Goal: Transaction & Acquisition: Book appointment/travel/reservation

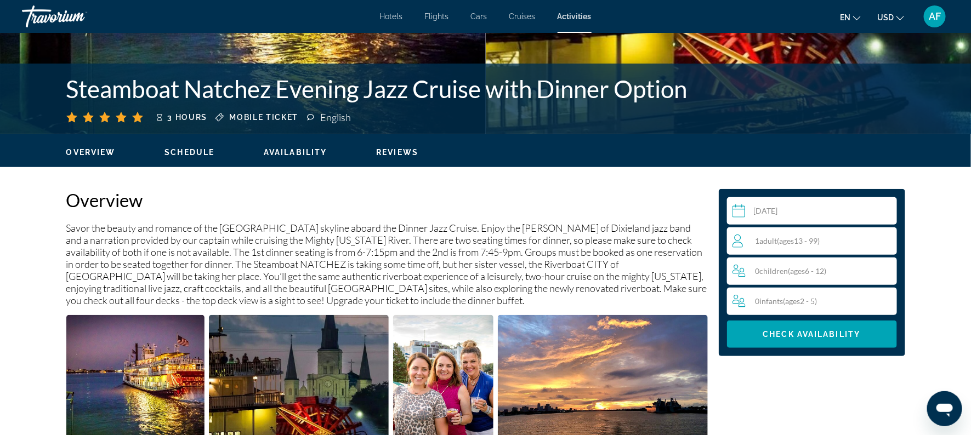
scroll to position [231, 0]
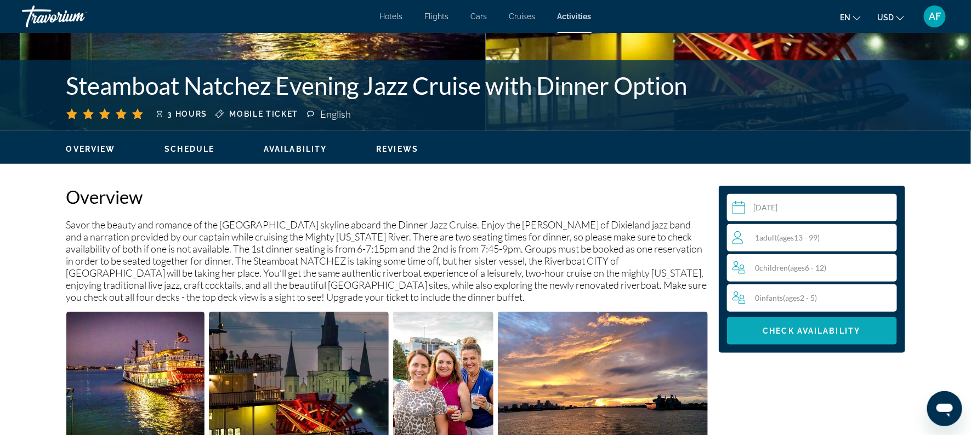
click at [799, 335] on span "Main content" at bounding box center [812, 331] width 170 height 26
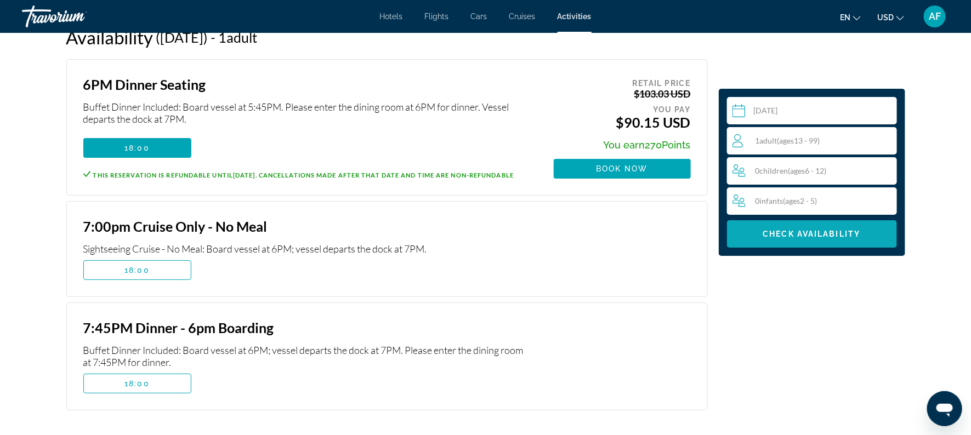
scroll to position [1895, 0]
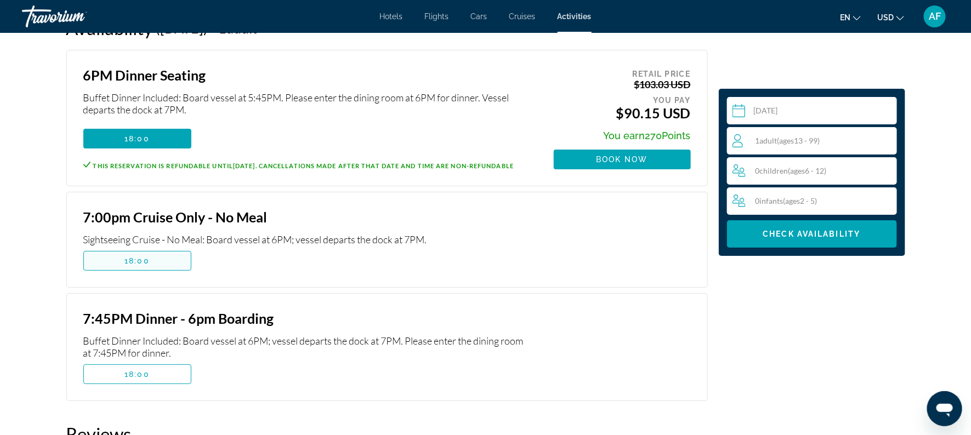
click at [138, 257] on span "18:00" at bounding box center [136, 261] width 25 height 9
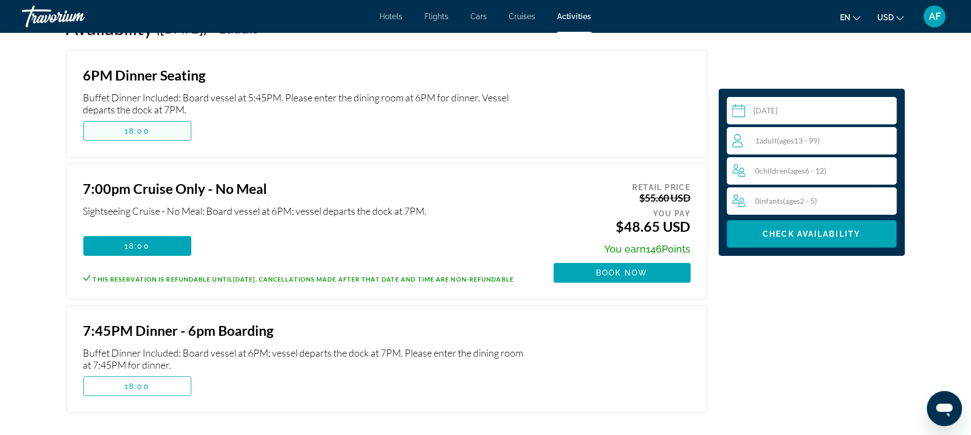
click at [130, 127] on span "18:00" at bounding box center [136, 131] width 25 height 9
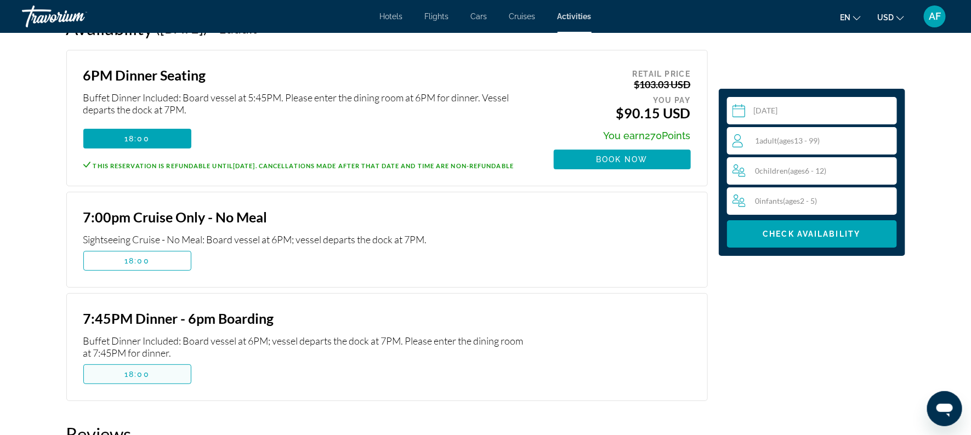
click at [144, 361] on span "Main content" at bounding box center [137, 374] width 107 height 26
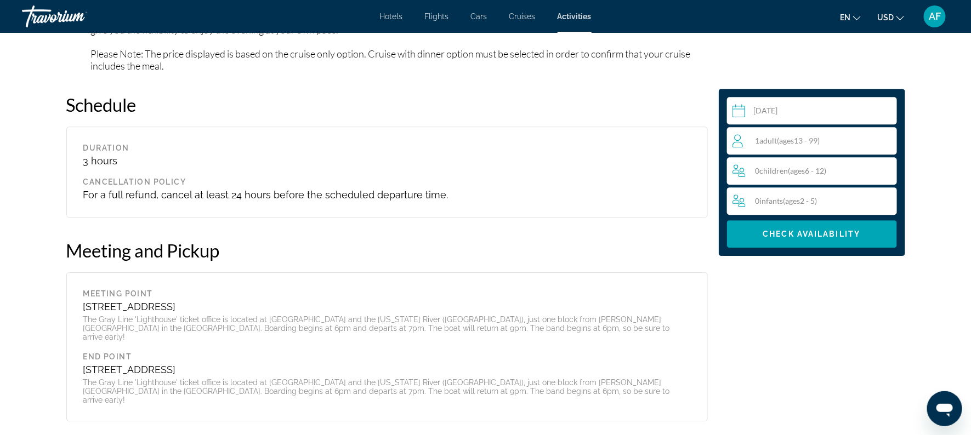
scroll to position [1466, 0]
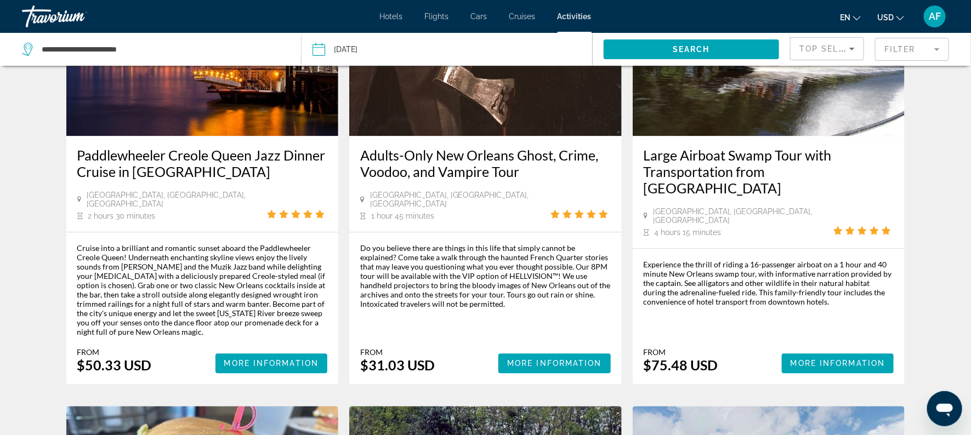
scroll to position [1138, 0]
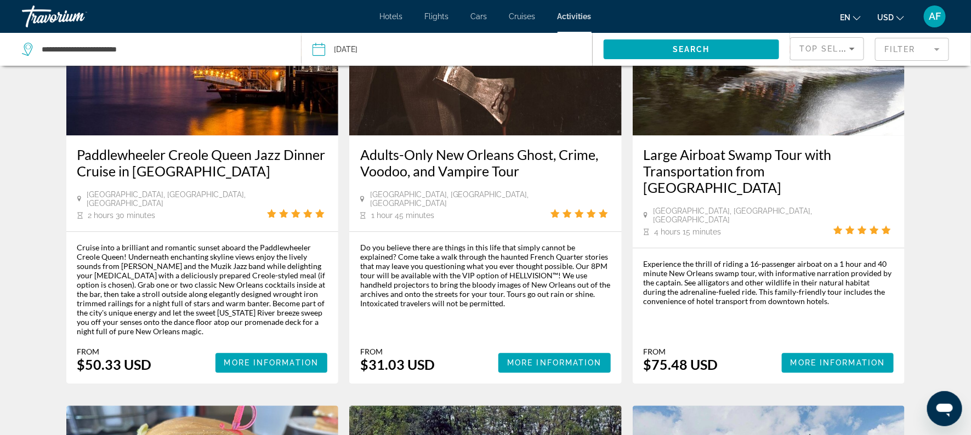
click at [173, 243] on div "Cruise into a brilliant and romantic sunset aboard the Paddlewheeler Creole Que…" at bounding box center [202, 289] width 251 height 93
click at [258, 359] on span "More Information" at bounding box center [271, 363] width 95 height 9
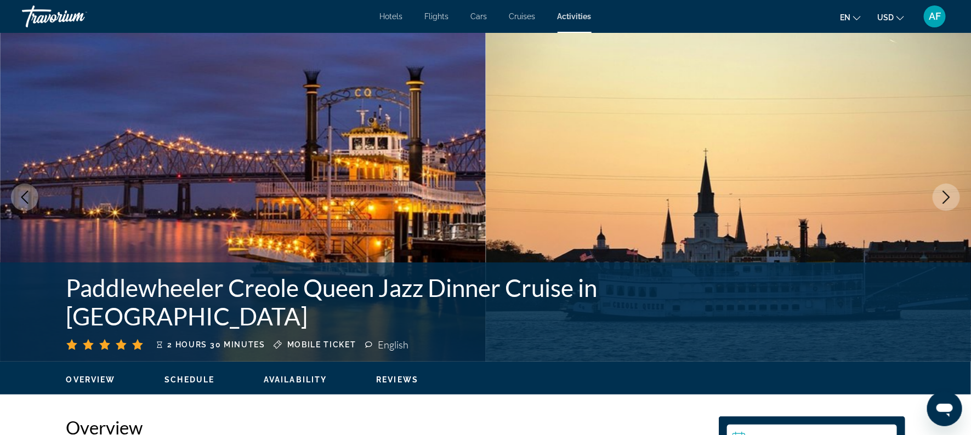
click at [327, 340] on span "Mobile ticket" at bounding box center [321, 344] width 69 height 9
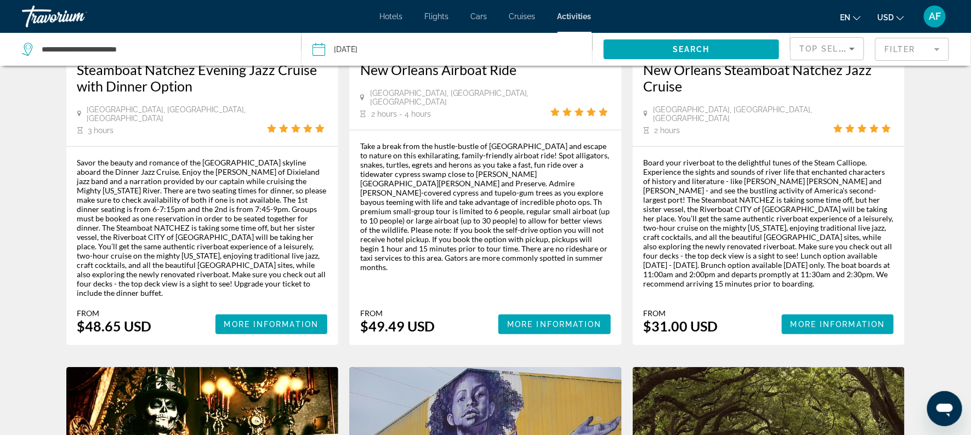
scroll to position [230, 0]
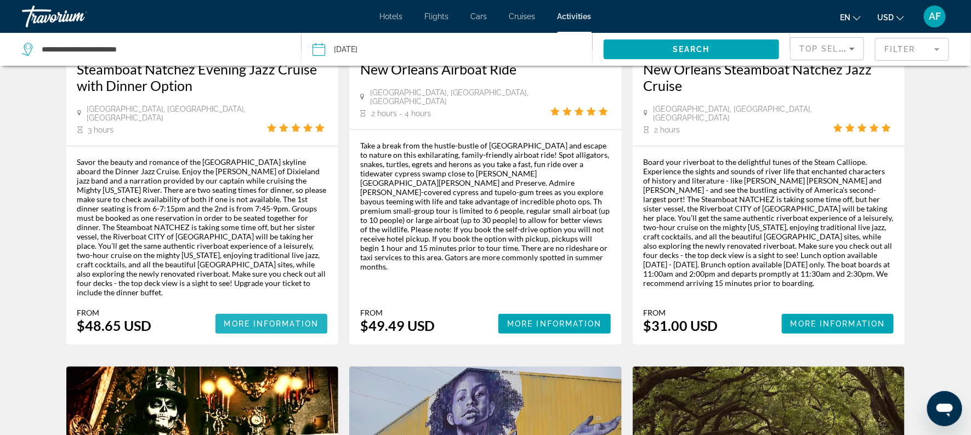
click at [241, 320] on span "More Information" at bounding box center [271, 324] width 95 height 9
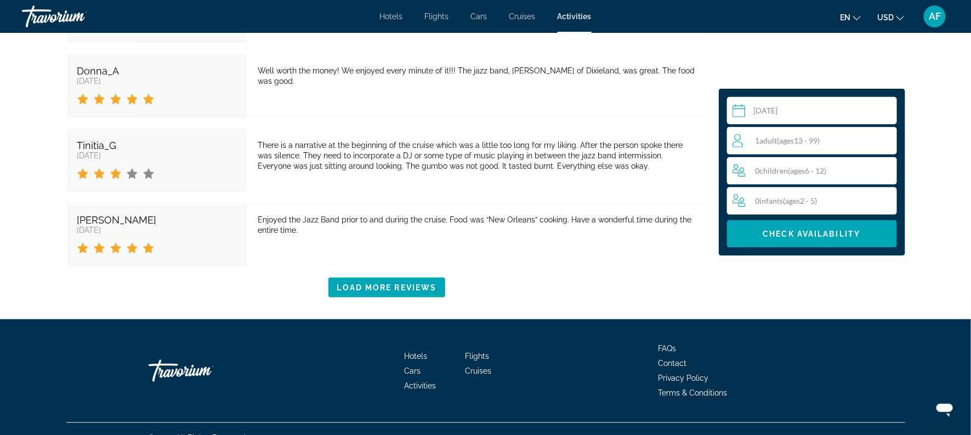
scroll to position [2497, 0]
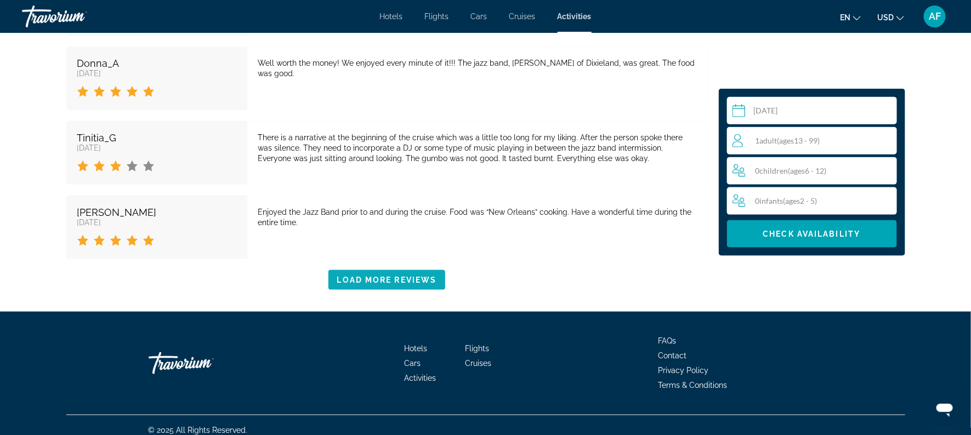
click at [374, 276] on span "Load More Reviews" at bounding box center [387, 280] width 100 height 9
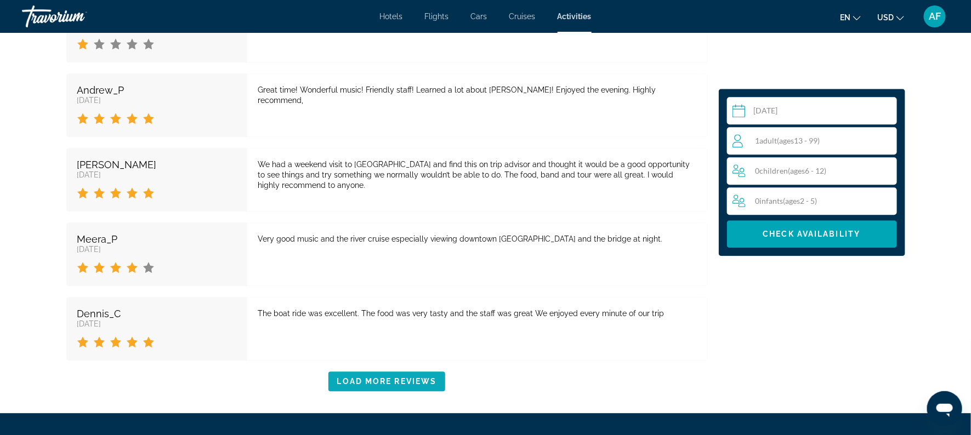
scroll to position [3149, 0]
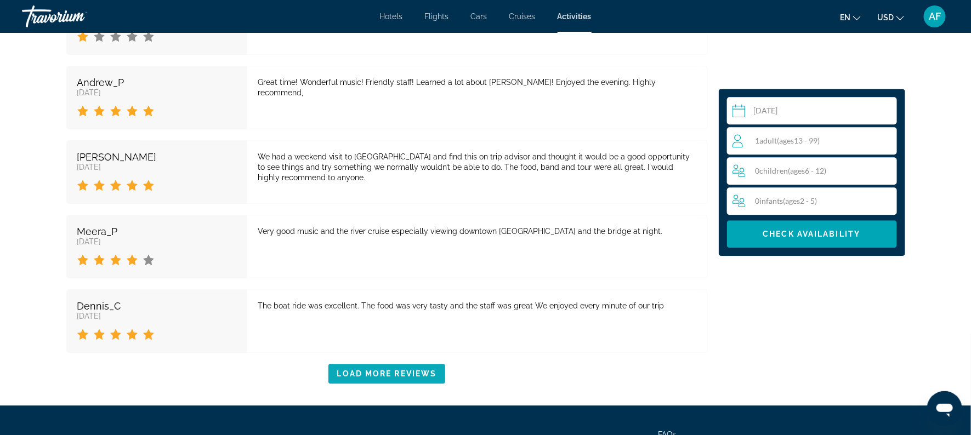
click at [372, 373] on span "Load More Reviews" at bounding box center [387, 373] width 100 height 9
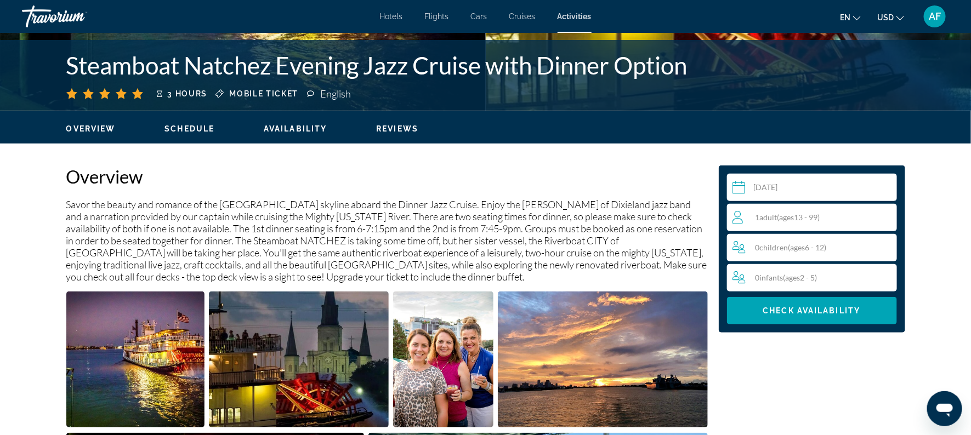
scroll to position [254, 0]
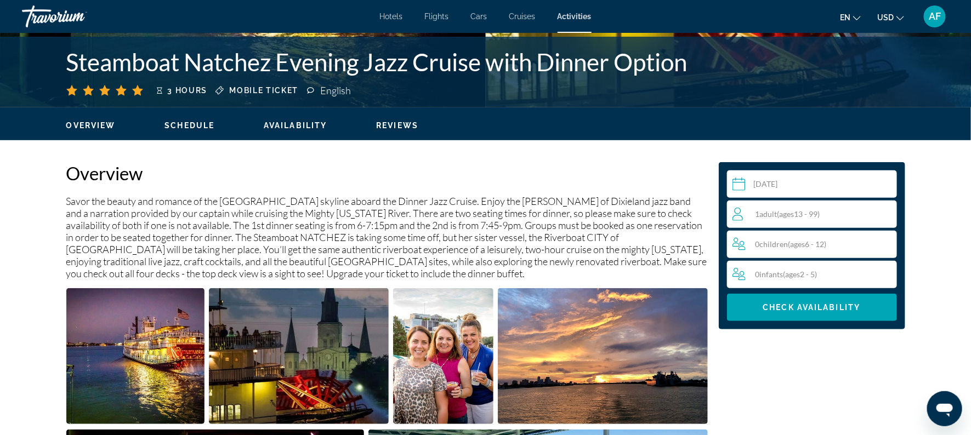
click at [746, 215] on div "1 Adult Adults ( ages 13 - 99)" at bounding box center [814, 214] width 164 height 13
click at [738, 305] on span "Main content" at bounding box center [812, 307] width 170 height 26
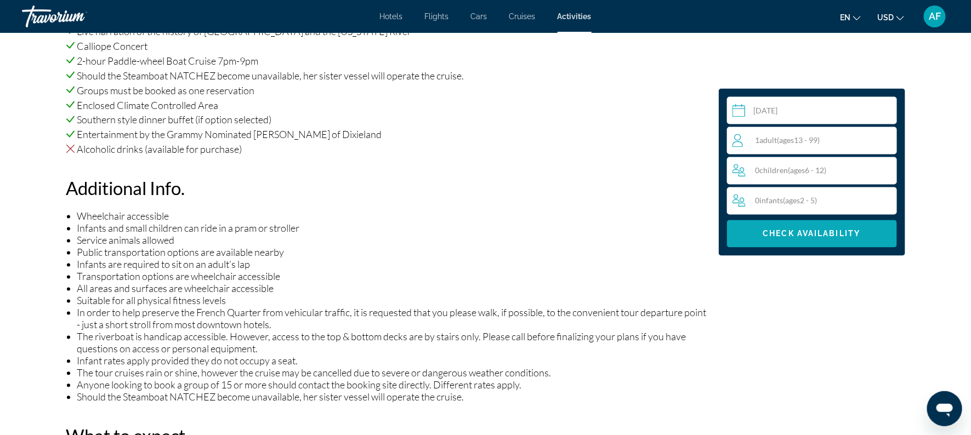
scroll to position [854, 0]
click at [789, 234] on span "Check Availability" at bounding box center [812, 234] width 98 height 9
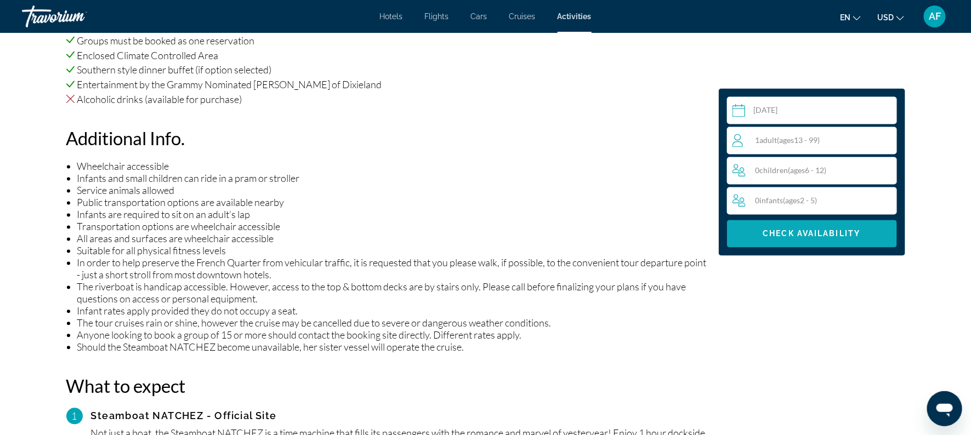
scroll to position [894, 0]
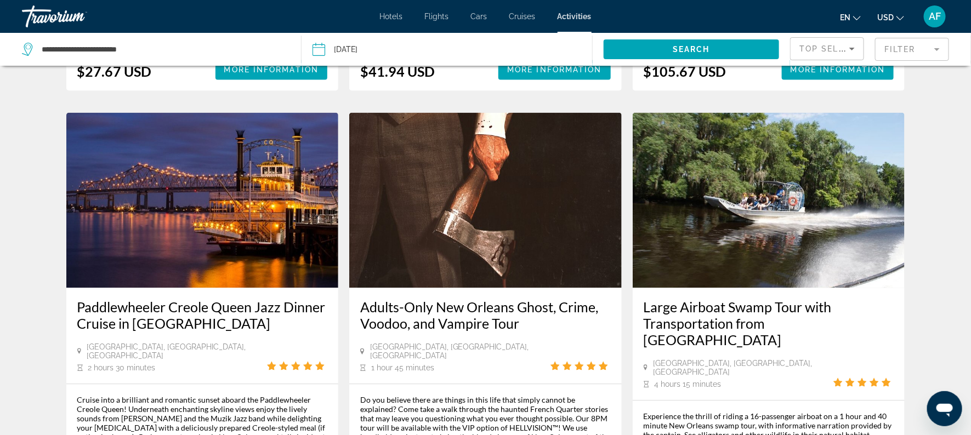
scroll to position [986, 0]
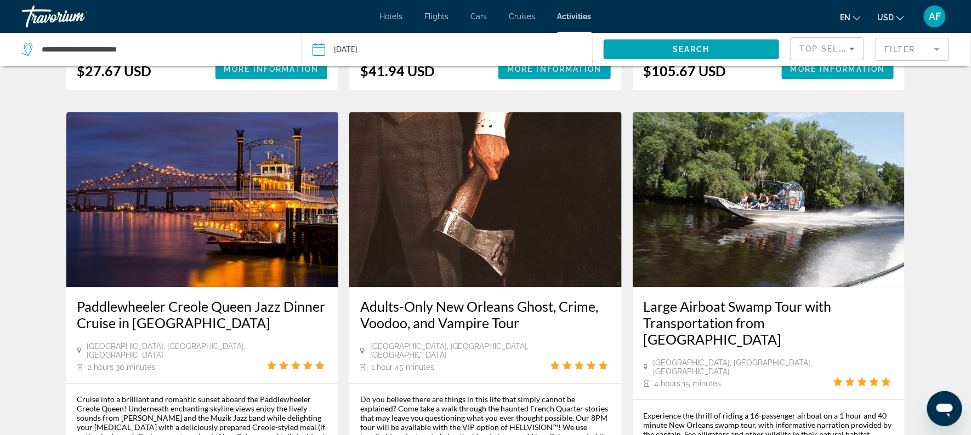
click at [147, 298] on h3 "Paddlewheeler Creole Queen Jazz Dinner Cruise in [GEOGRAPHIC_DATA]" at bounding box center [202, 314] width 251 height 33
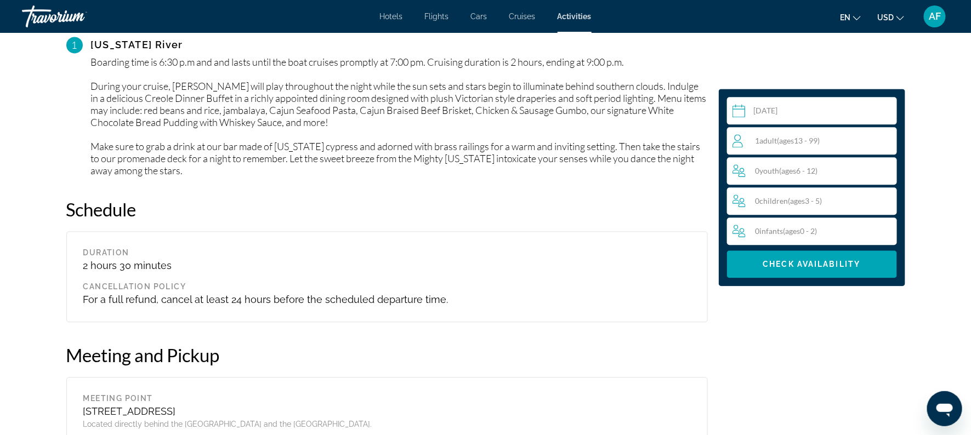
scroll to position [1135, 0]
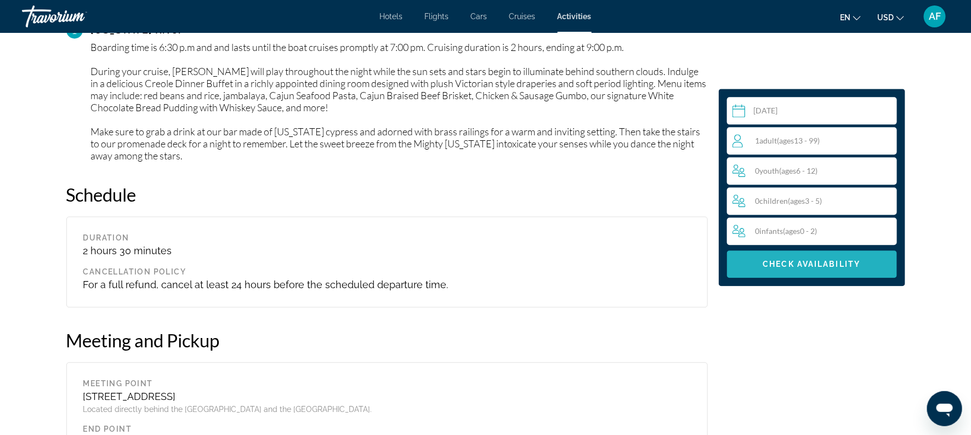
click at [792, 272] on span "Main content" at bounding box center [812, 264] width 170 height 26
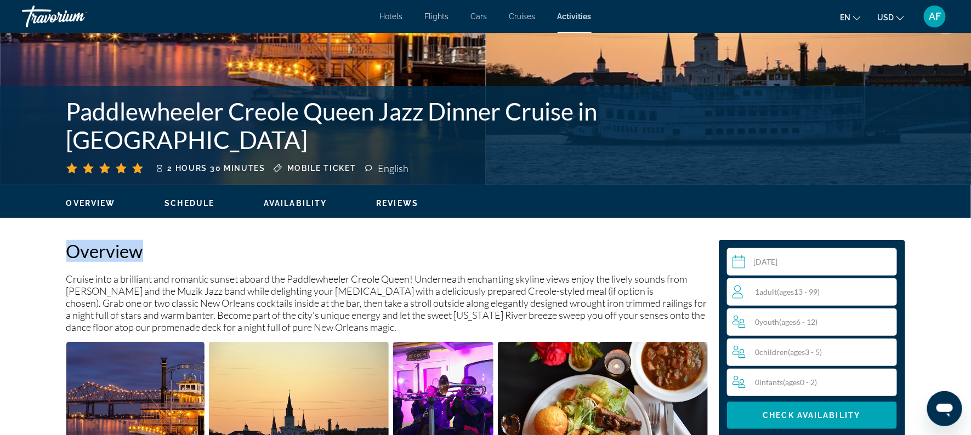
scroll to position [0, 0]
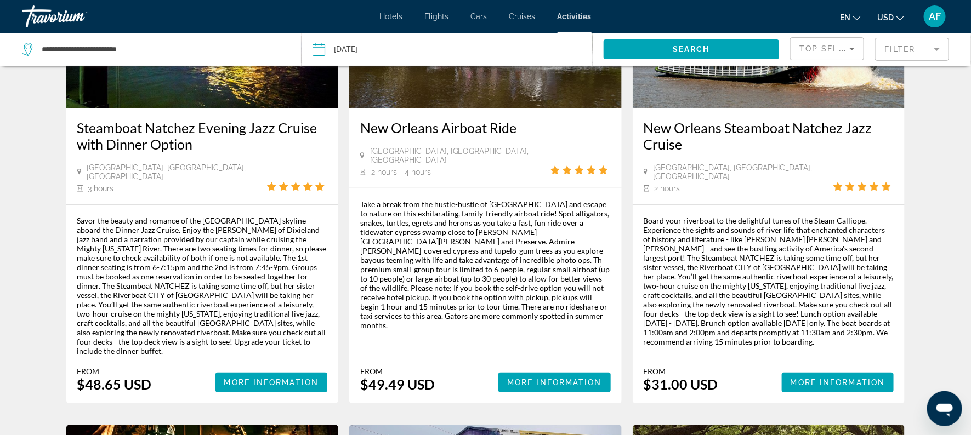
scroll to position [172, 0]
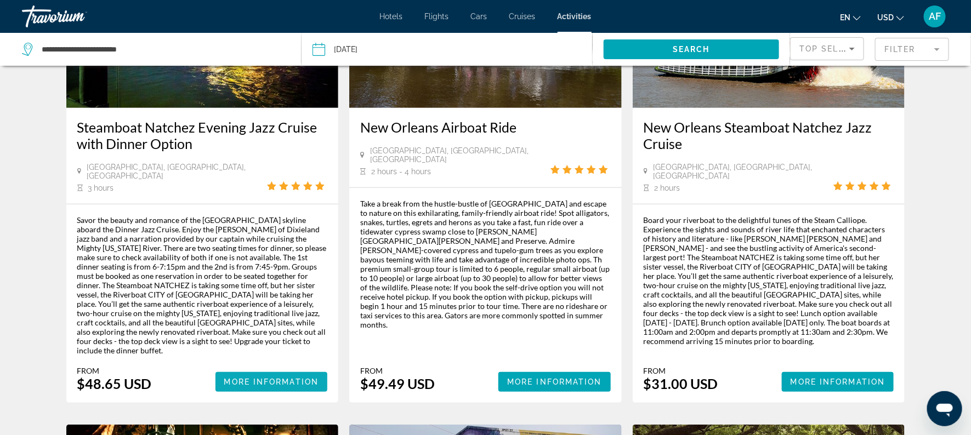
click at [243, 378] on span "More Information" at bounding box center [271, 382] width 95 height 9
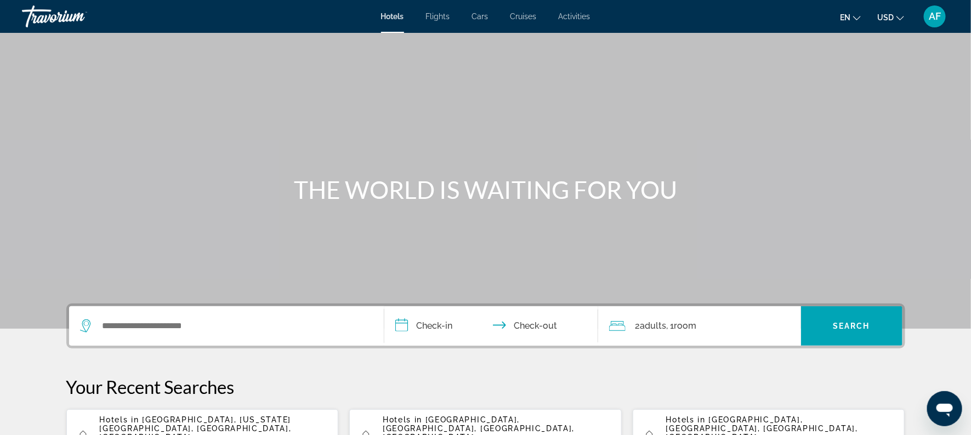
click at [577, 12] on span "Activities" at bounding box center [575, 16] width 32 height 9
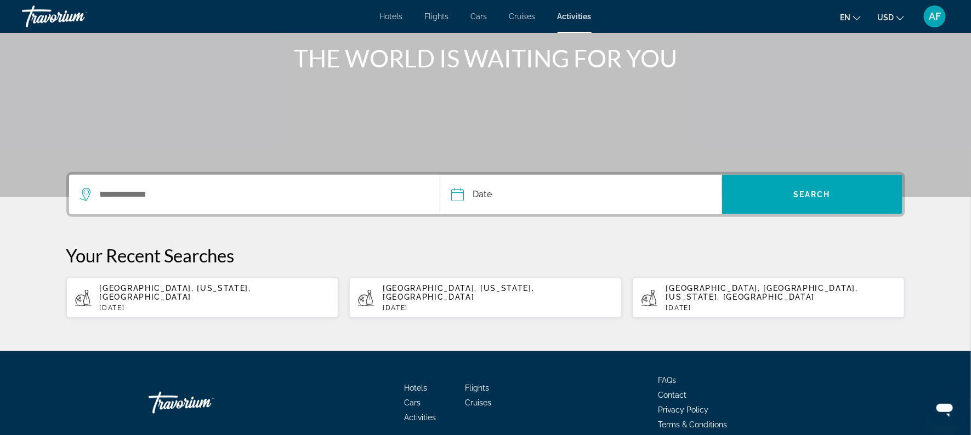
scroll to position [132, 0]
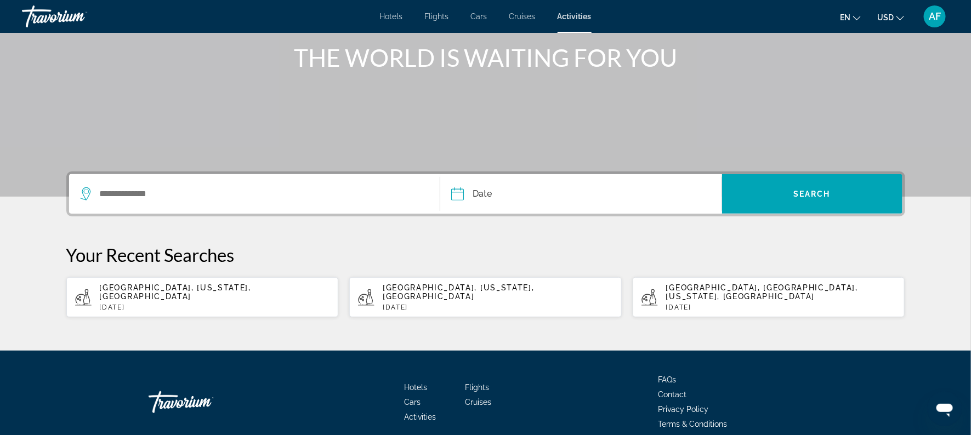
click at [120, 277] on app-activities-recent-search "[GEOGRAPHIC_DATA], [US_STATE], [GEOGRAPHIC_DATA] [DATE]" at bounding box center [202, 297] width 272 height 40
type input "**********"
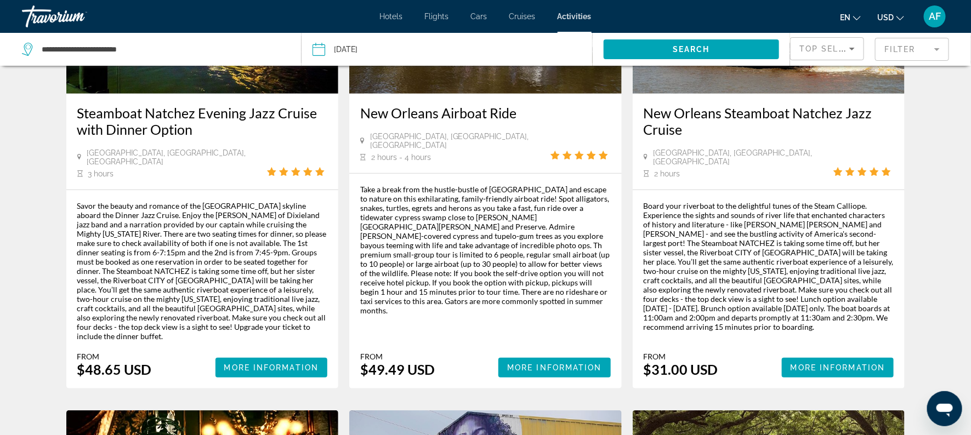
scroll to position [187, 0]
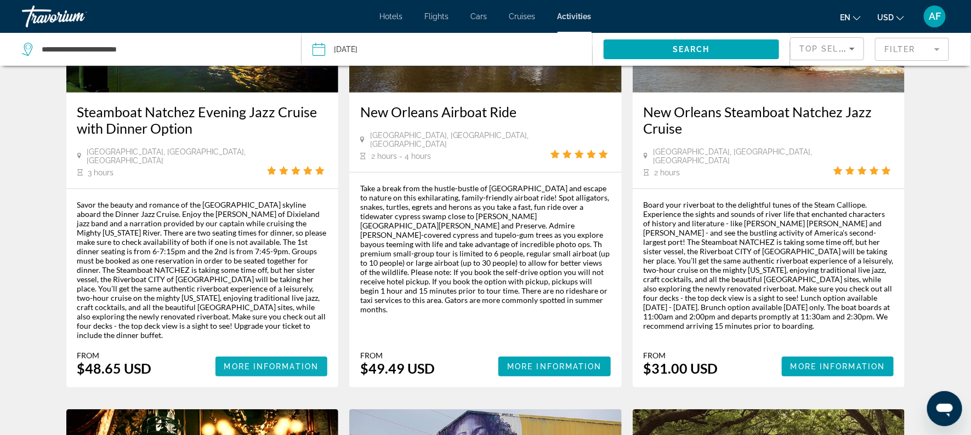
click at [244, 362] on span "More Information" at bounding box center [271, 366] width 95 height 9
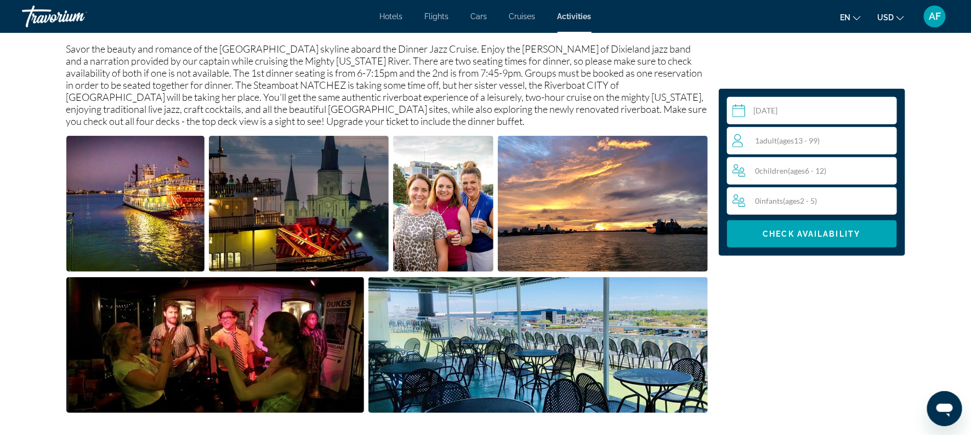
scroll to position [407, 0]
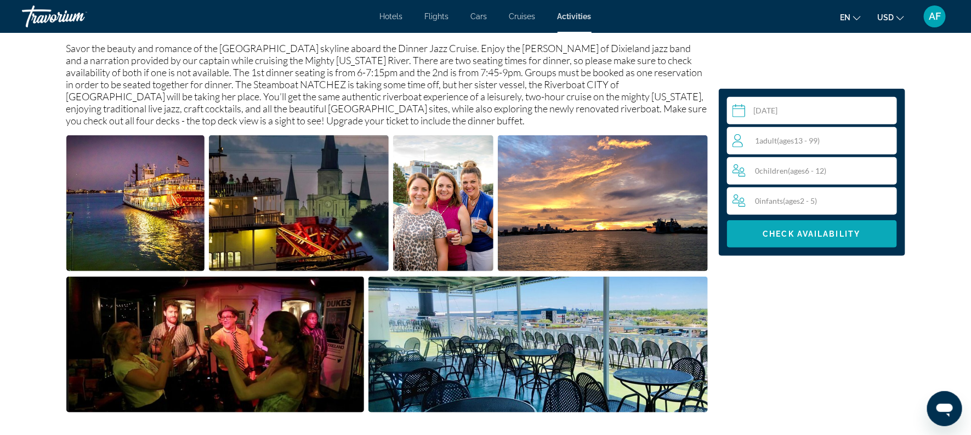
click at [782, 234] on span "Check Availability" at bounding box center [812, 234] width 98 height 9
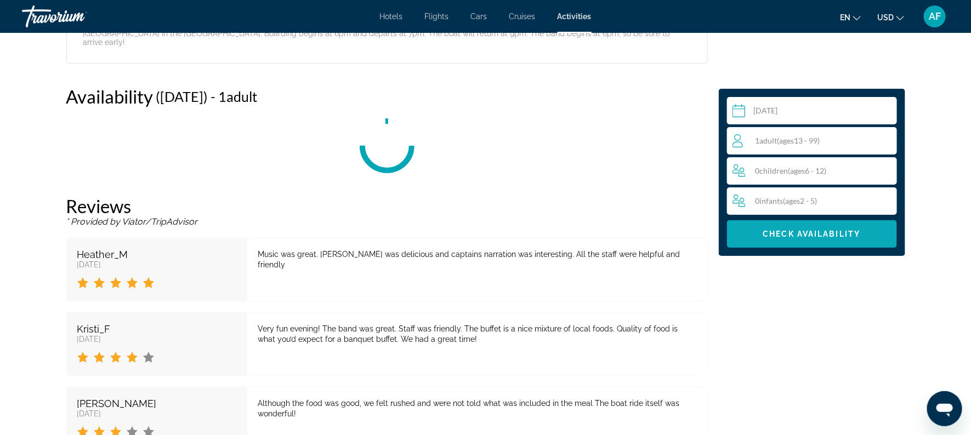
scroll to position [1828, 0]
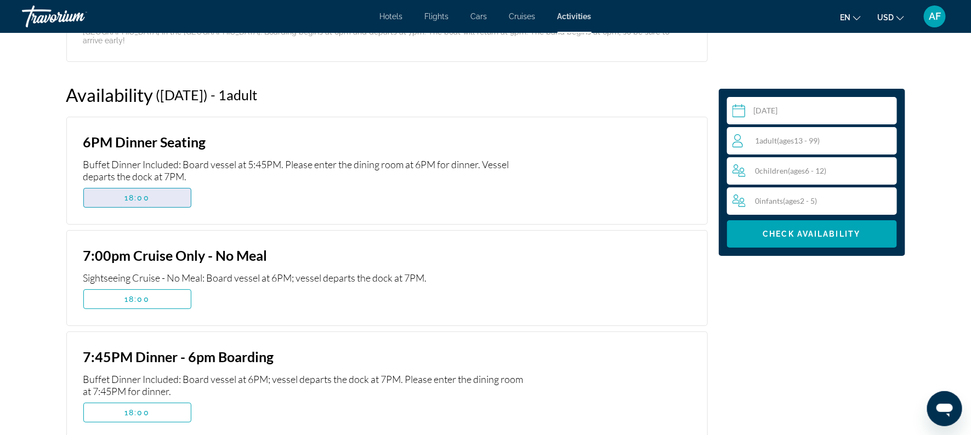
click at [129, 188] on span "Main content" at bounding box center [137, 198] width 107 height 26
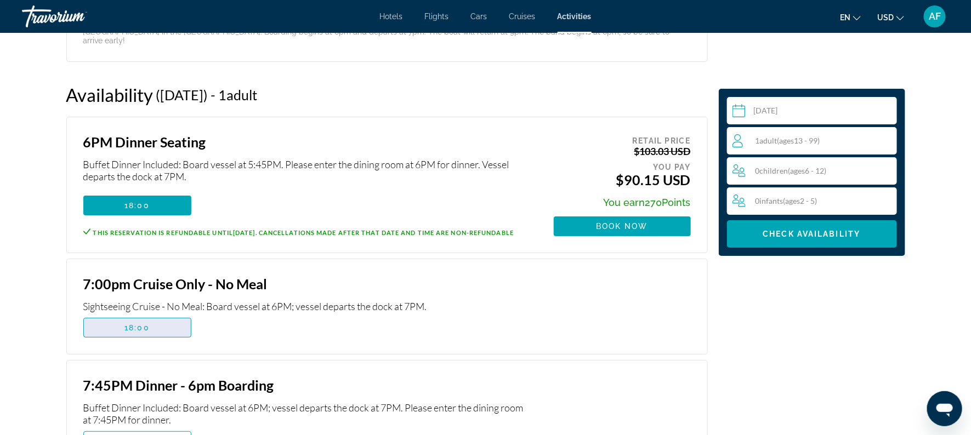
click at [135, 323] on span "18:00" at bounding box center [136, 327] width 25 height 9
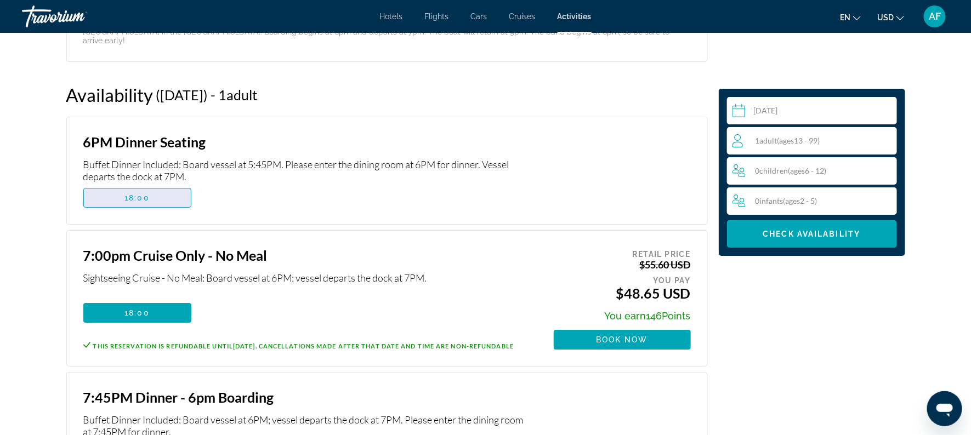
click at [139, 194] on span "18:00" at bounding box center [136, 198] width 25 height 9
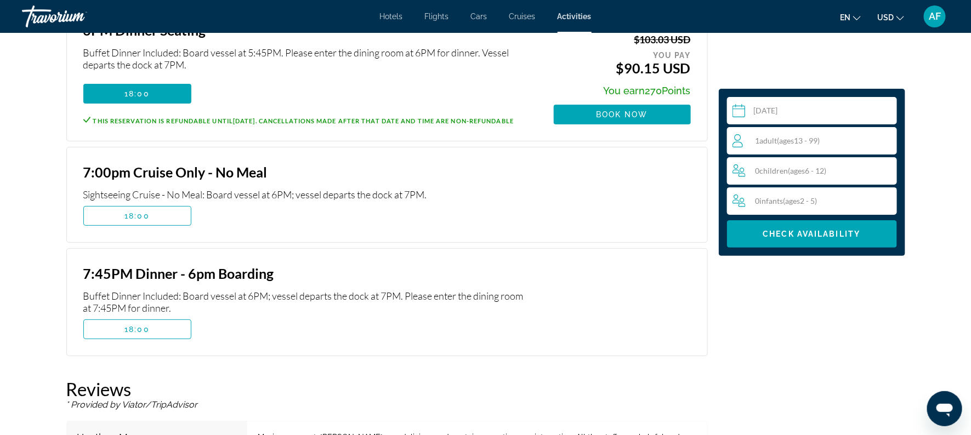
scroll to position [1945, 0]
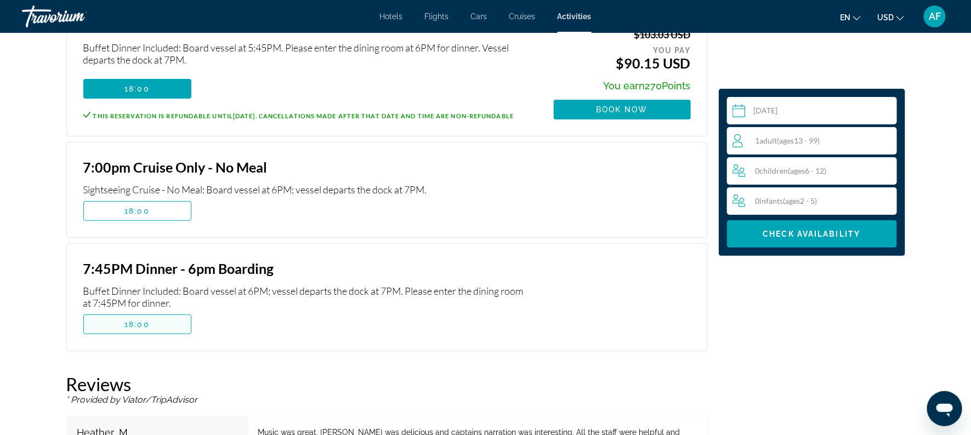
click at [121, 312] on span "Main content" at bounding box center [137, 324] width 107 height 26
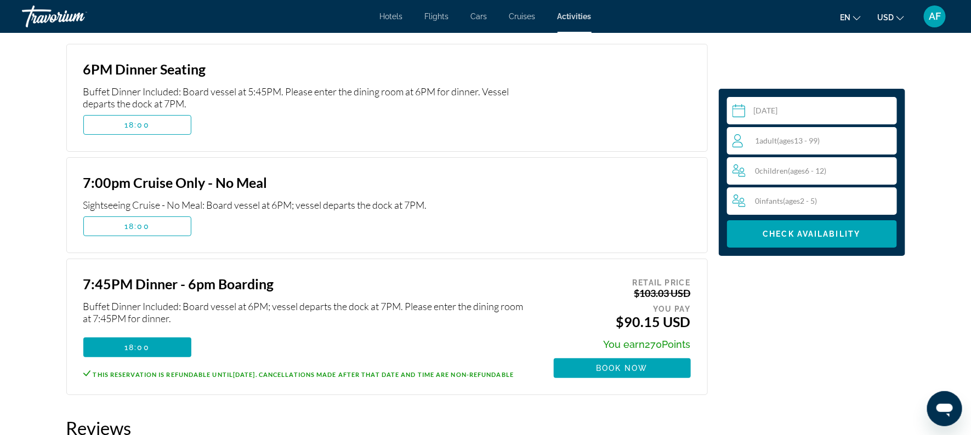
scroll to position [1845, 0]
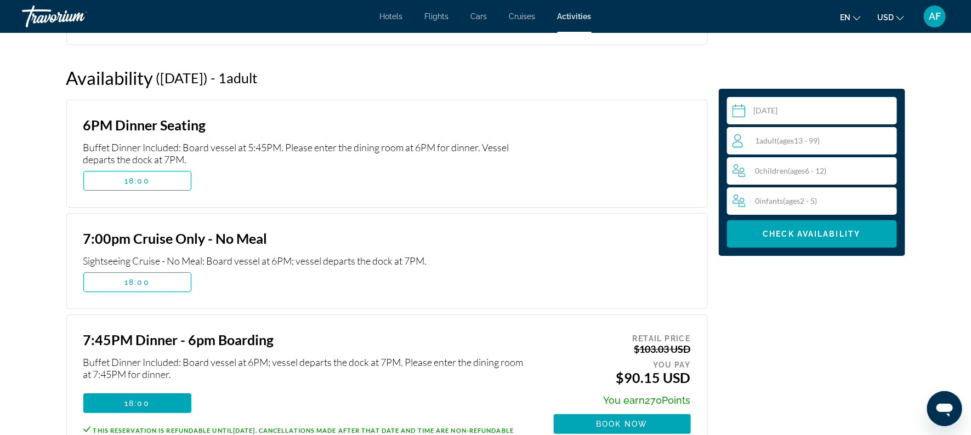
click at [743, 113] on input "Main content" at bounding box center [814, 112] width 174 height 31
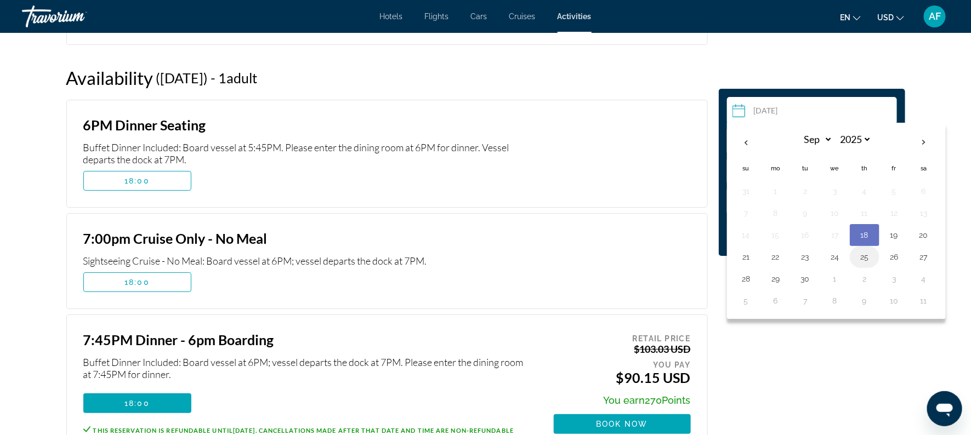
click at [864, 258] on button "25" at bounding box center [865, 256] width 18 height 15
type input "**********"
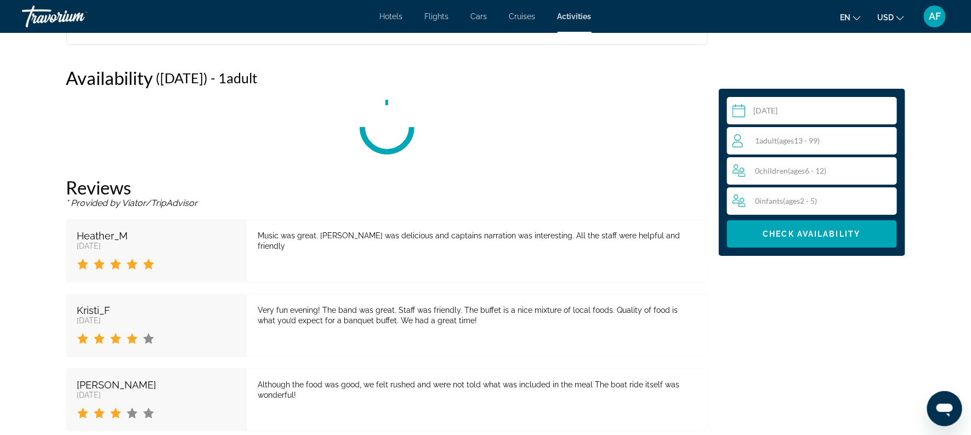
scroll to position [1828, 0]
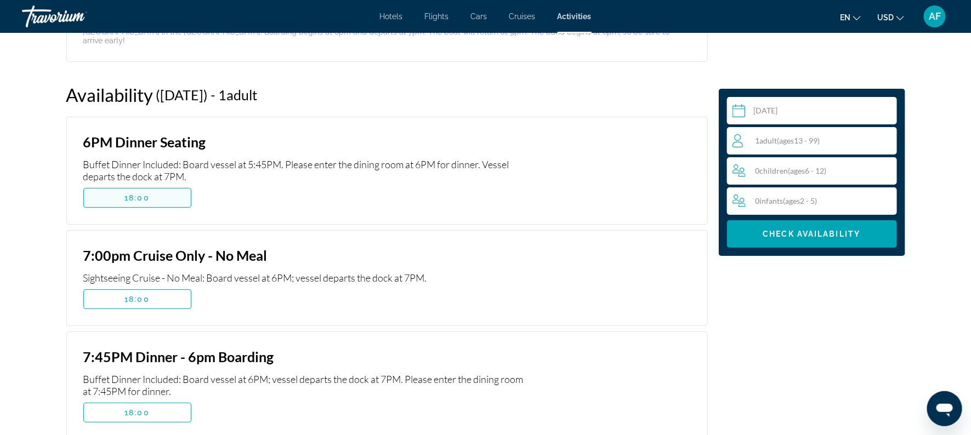
click at [135, 194] on span "18:00" at bounding box center [136, 198] width 25 height 9
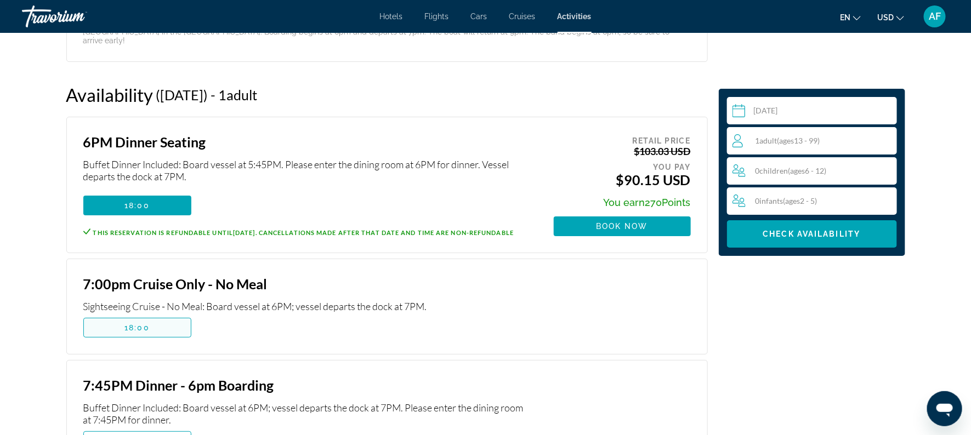
click at [145, 315] on span "Main content" at bounding box center [137, 328] width 107 height 26
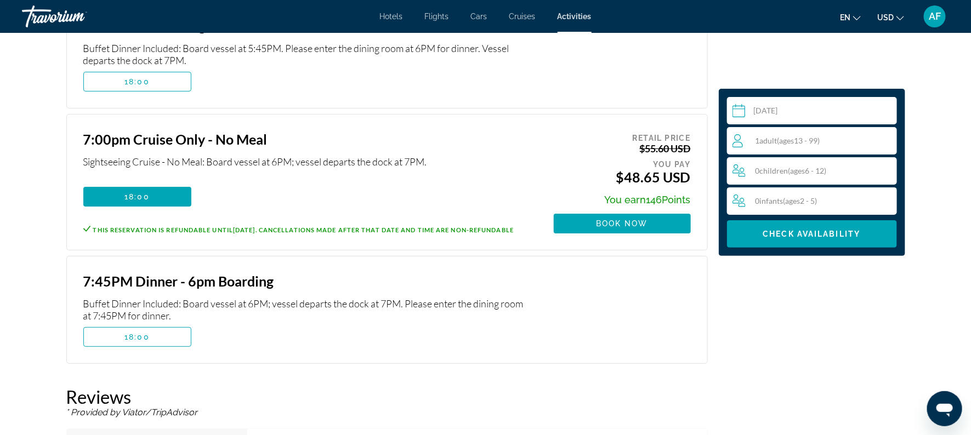
scroll to position [1948, 0]
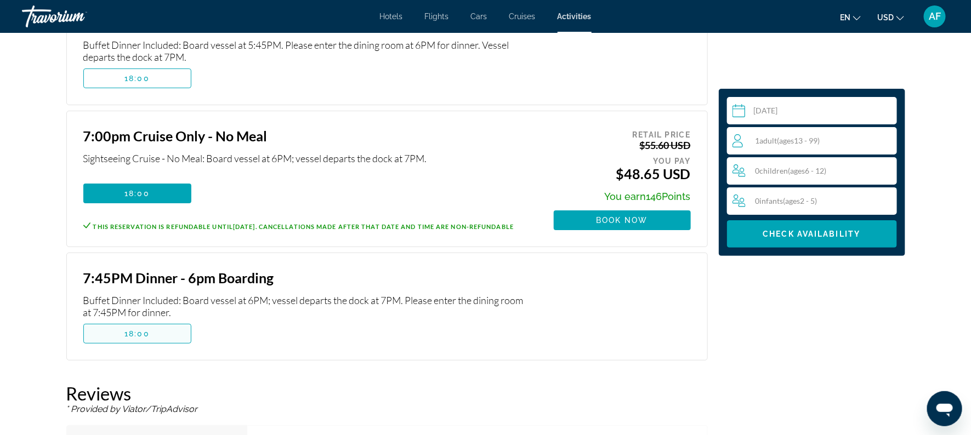
click at [131, 321] on span "Main content" at bounding box center [137, 334] width 107 height 26
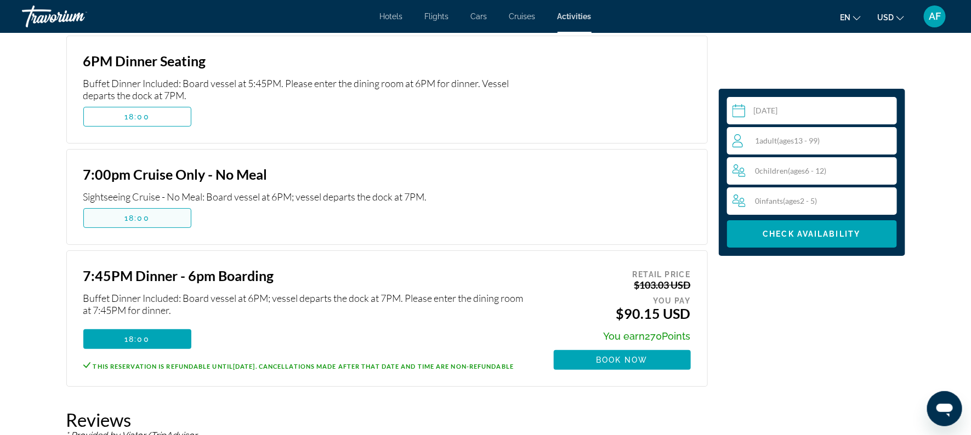
scroll to position [1914, 0]
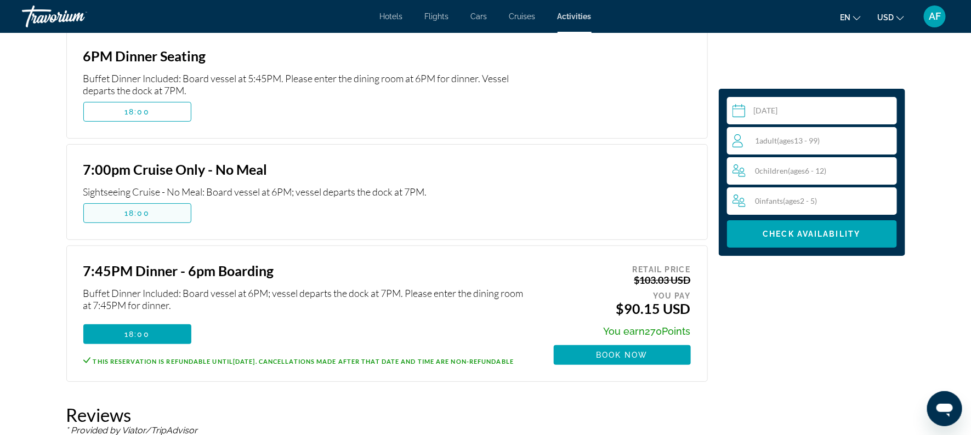
click at [145, 209] on span "18:00" at bounding box center [136, 213] width 25 height 9
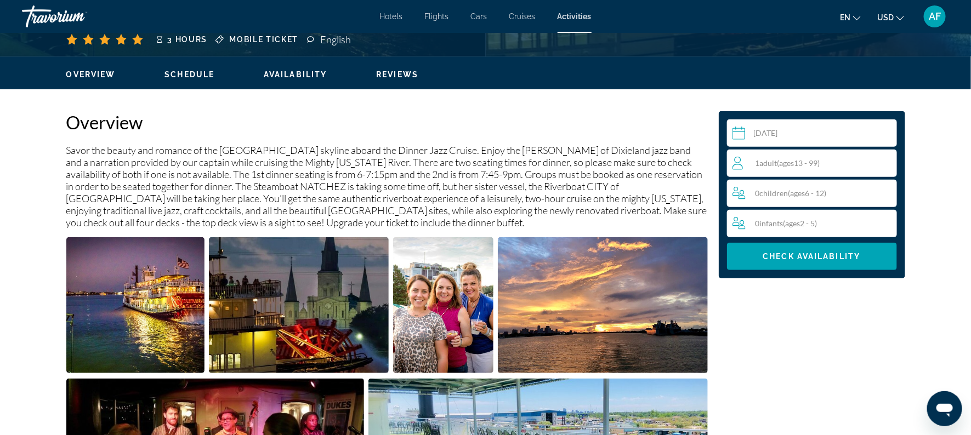
scroll to position [304, 0]
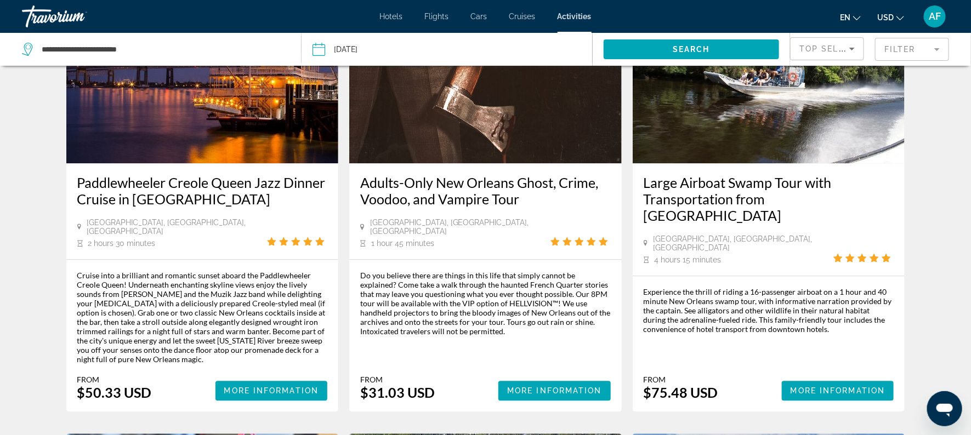
scroll to position [1123, 0]
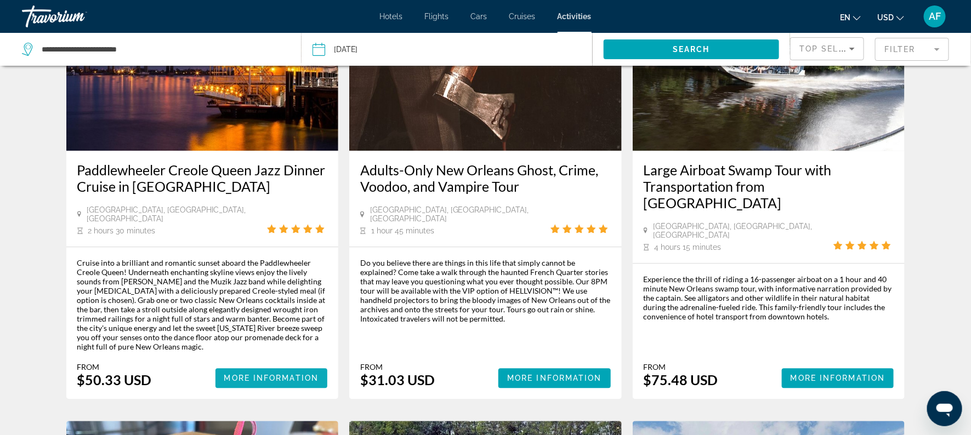
click at [247, 365] on span "Main content" at bounding box center [271, 378] width 112 height 26
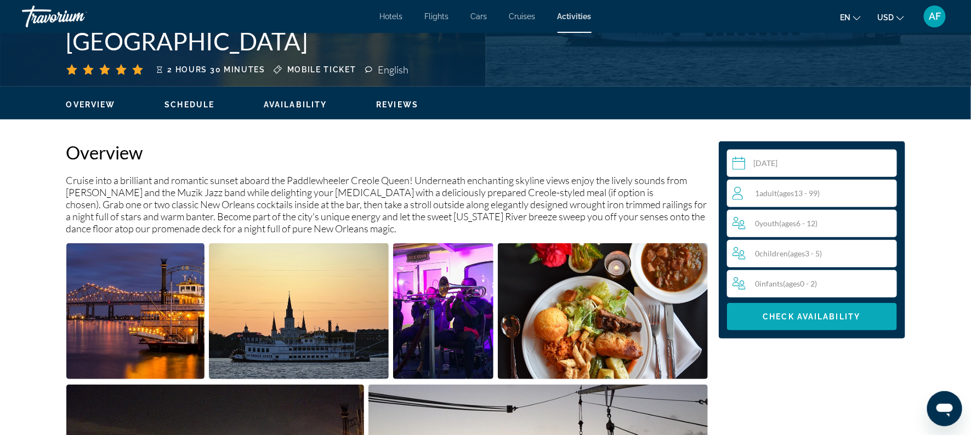
click at [793, 316] on span "Check Availability" at bounding box center [812, 316] width 98 height 9
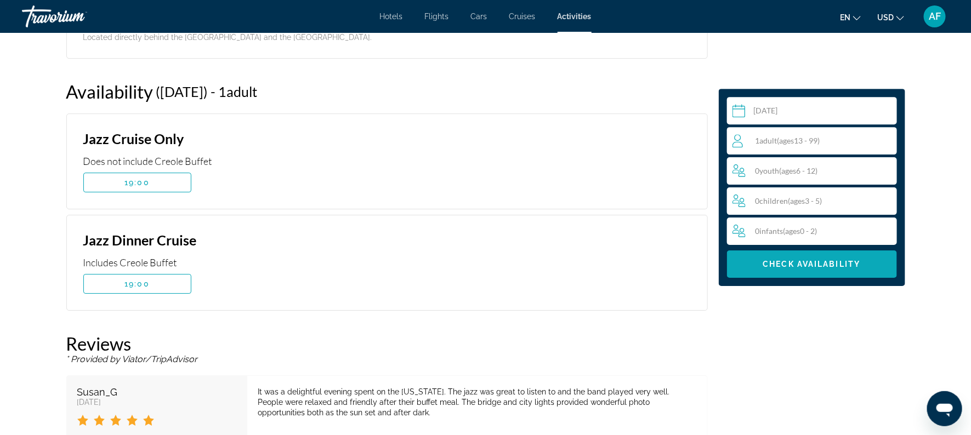
scroll to position [1567, 0]
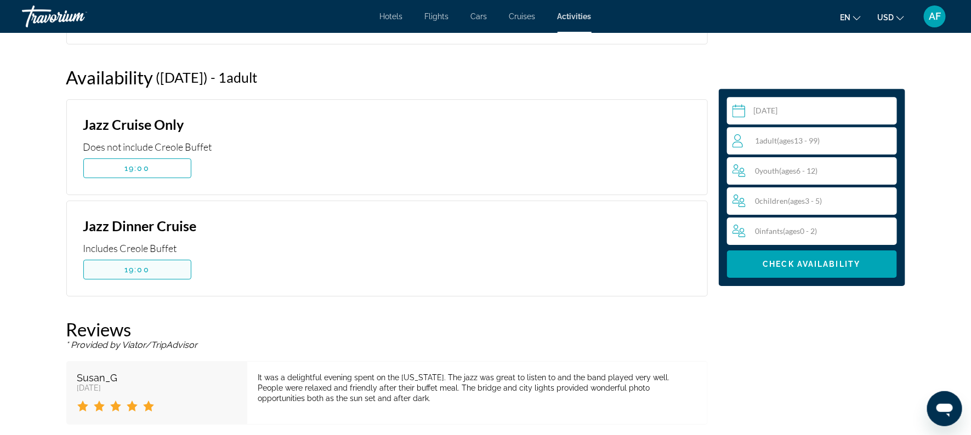
click at [117, 278] on span "Main content" at bounding box center [137, 270] width 107 height 26
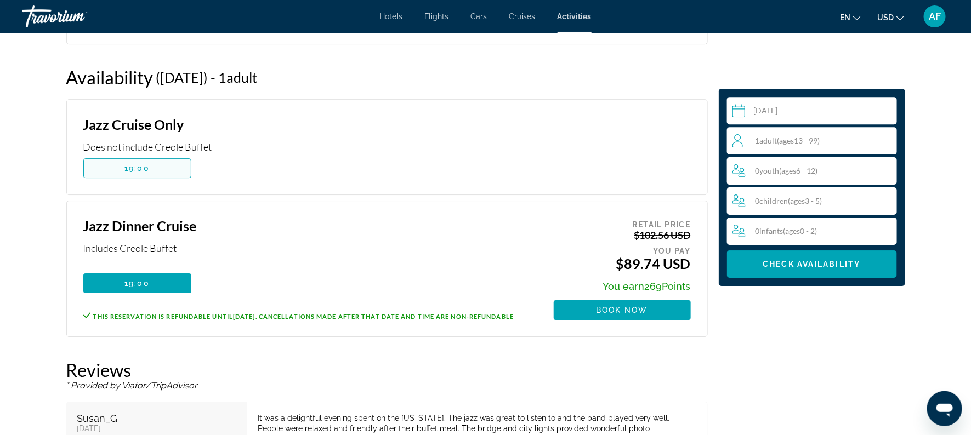
click at [144, 172] on span "Main content" at bounding box center [137, 168] width 107 height 26
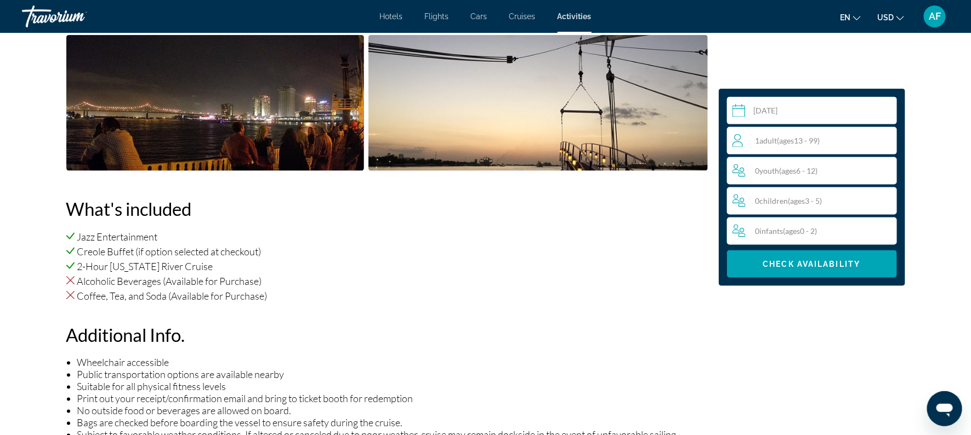
scroll to position [0, 0]
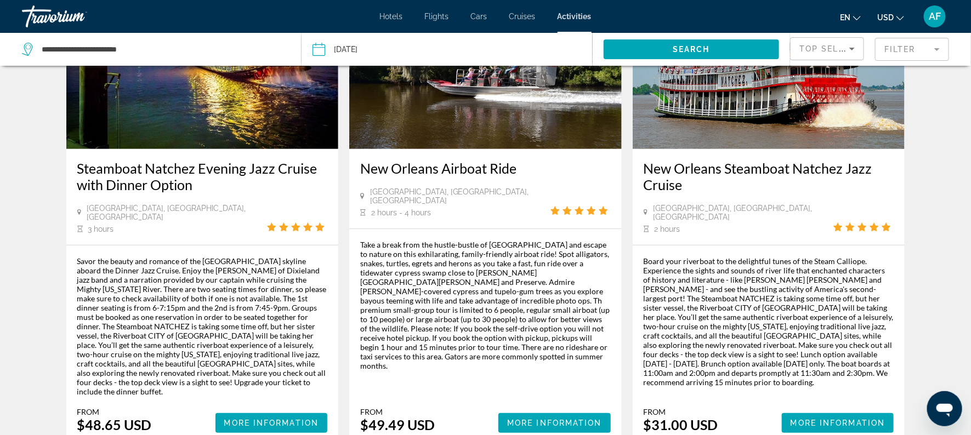
scroll to position [134, 0]
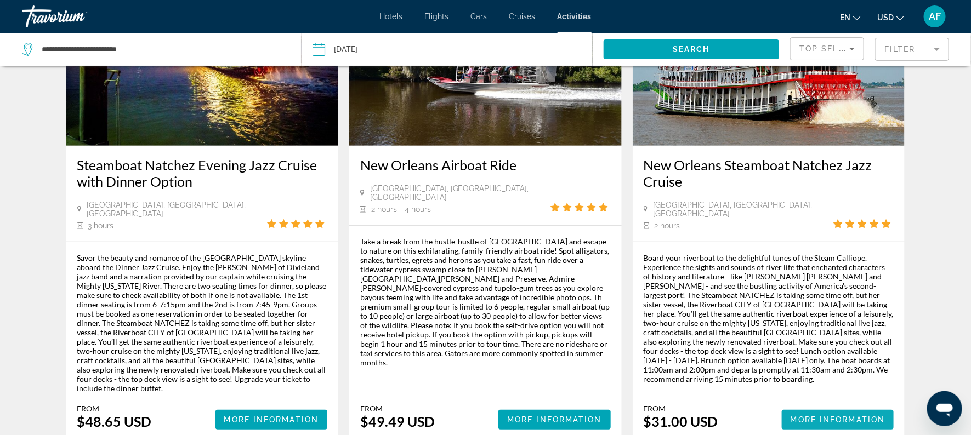
click at [802, 416] on span "More Information" at bounding box center [837, 420] width 95 height 9
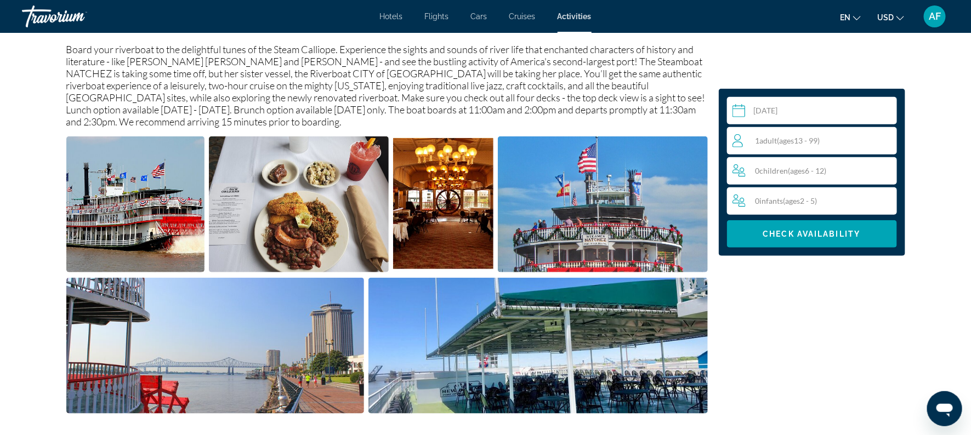
scroll to position [395, 0]
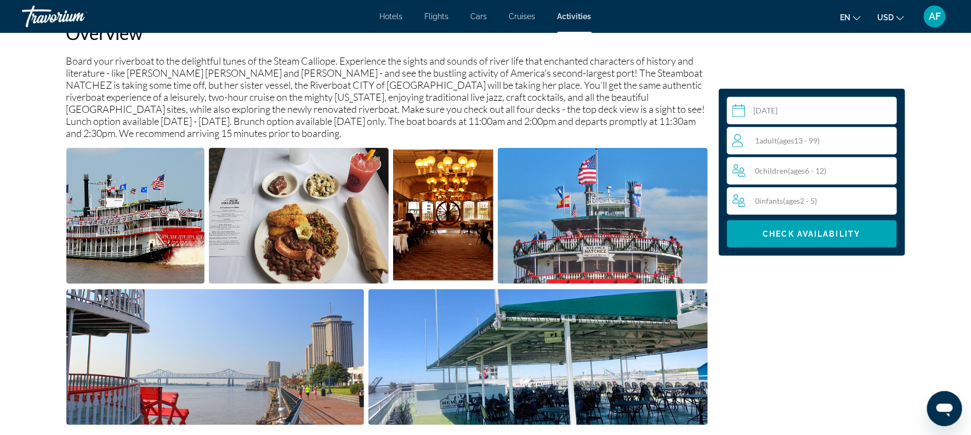
click at [771, 111] on input "Main content" at bounding box center [814, 112] width 174 height 31
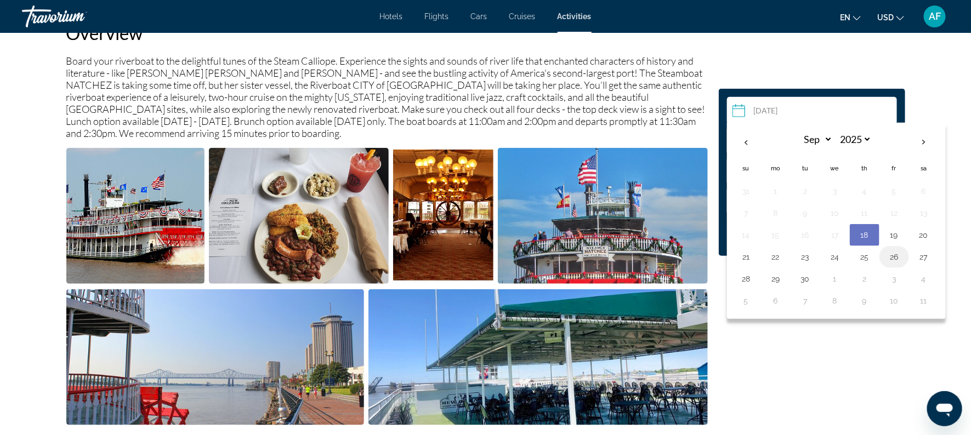
click at [896, 257] on button "26" at bounding box center [894, 256] width 18 height 15
type input "**********"
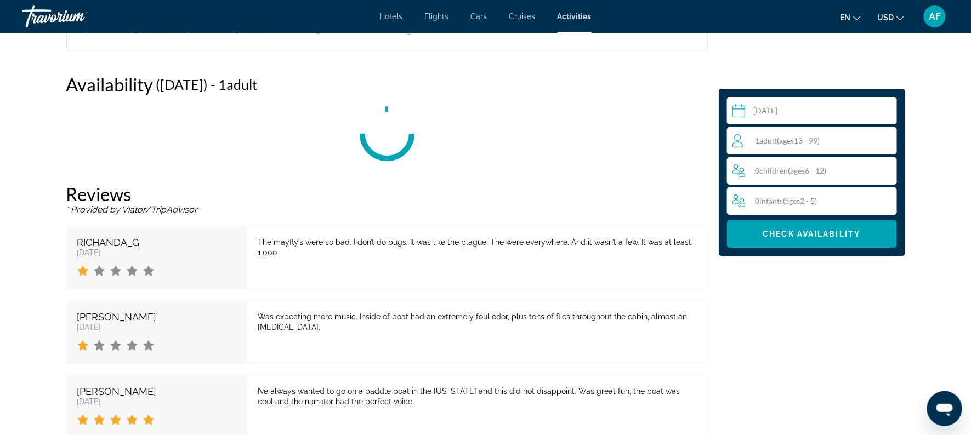
scroll to position [1663, 0]
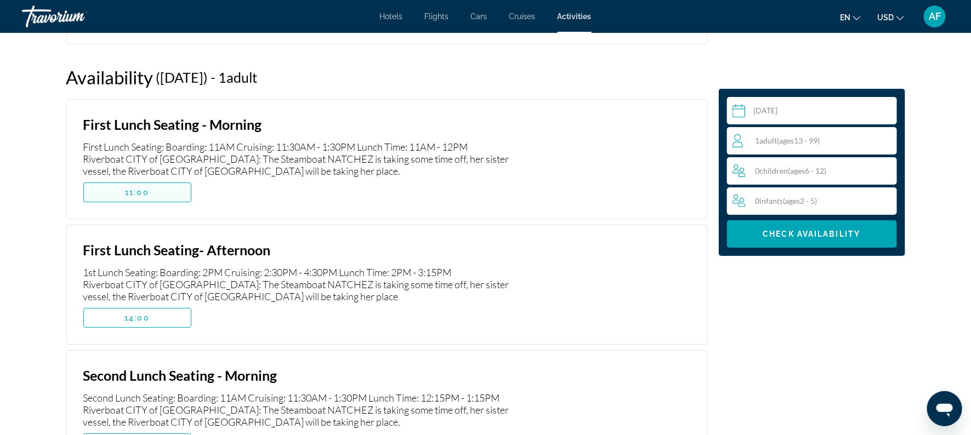
click at [168, 187] on span "Main content" at bounding box center [137, 192] width 107 height 26
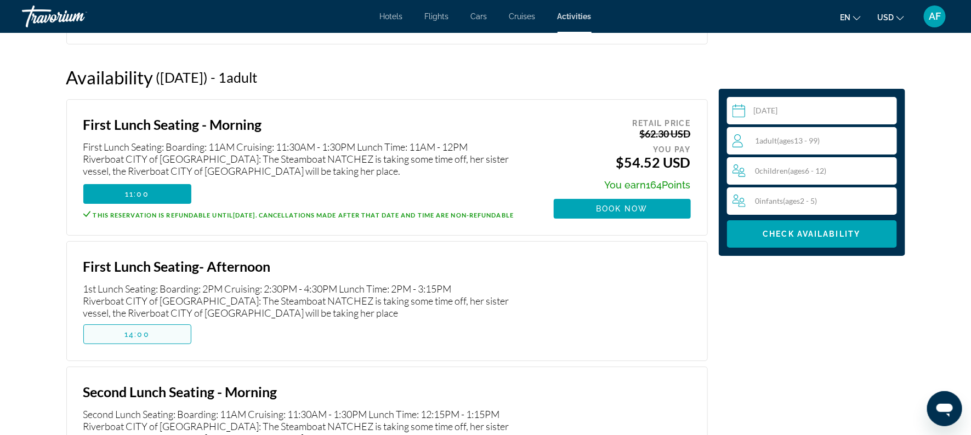
click at [152, 331] on span "Main content" at bounding box center [137, 334] width 107 height 26
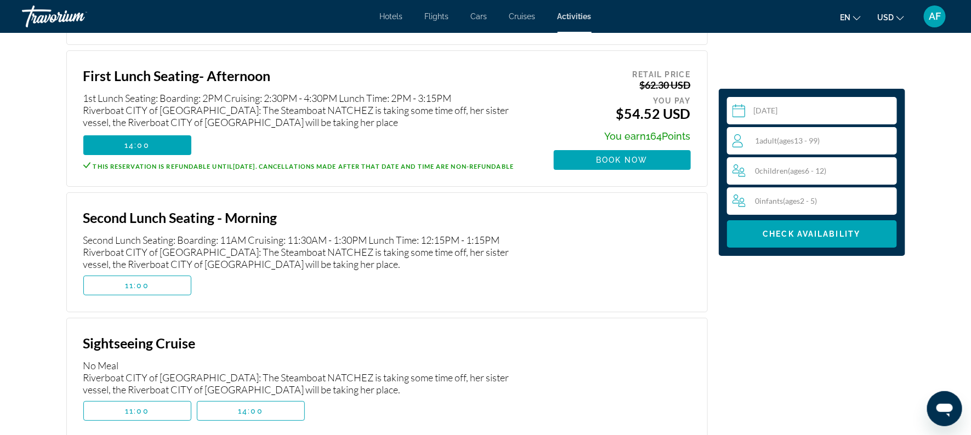
scroll to position [1836, 0]
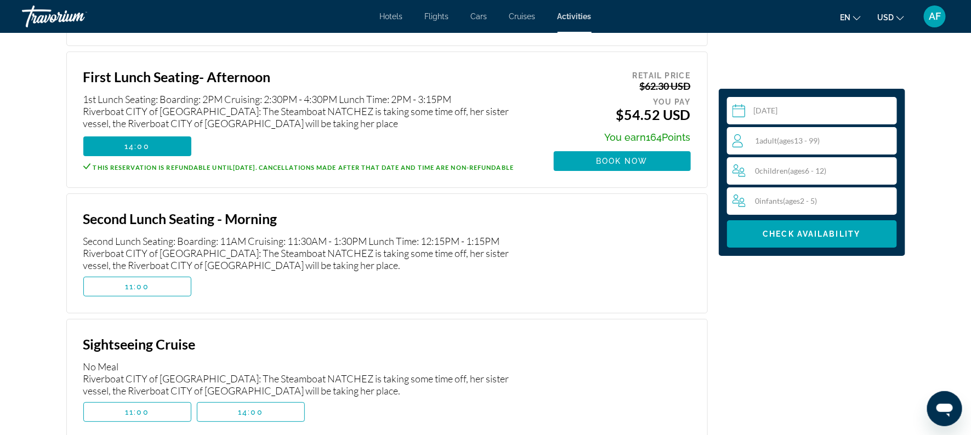
click at [125, 284] on span "Main content" at bounding box center [137, 287] width 107 height 26
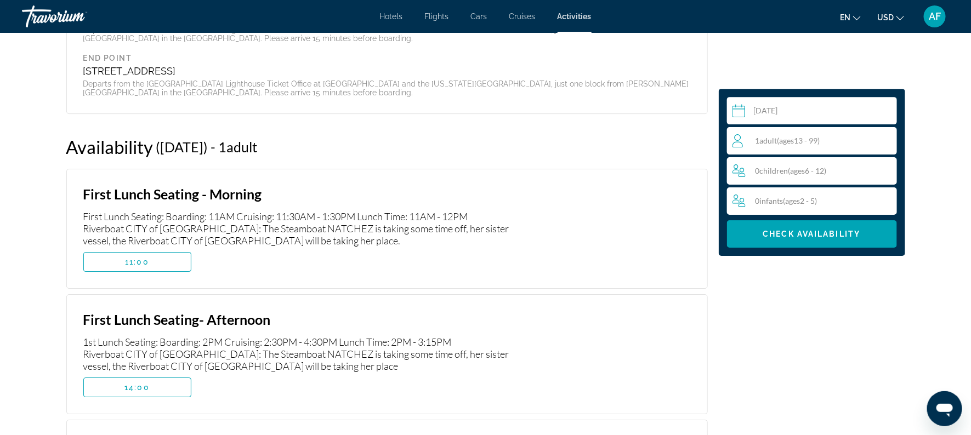
scroll to position [1597, 0]
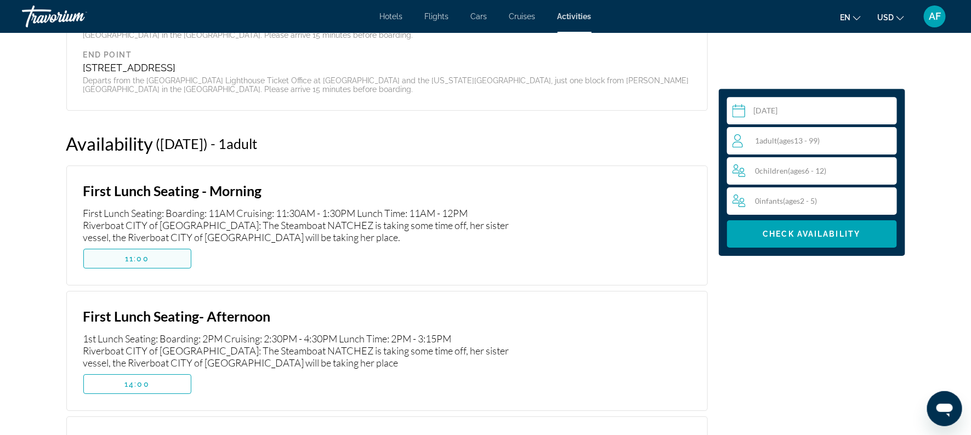
click at [147, 260] on span "11:00" at bounding box center [137, 258] width 24 height 9
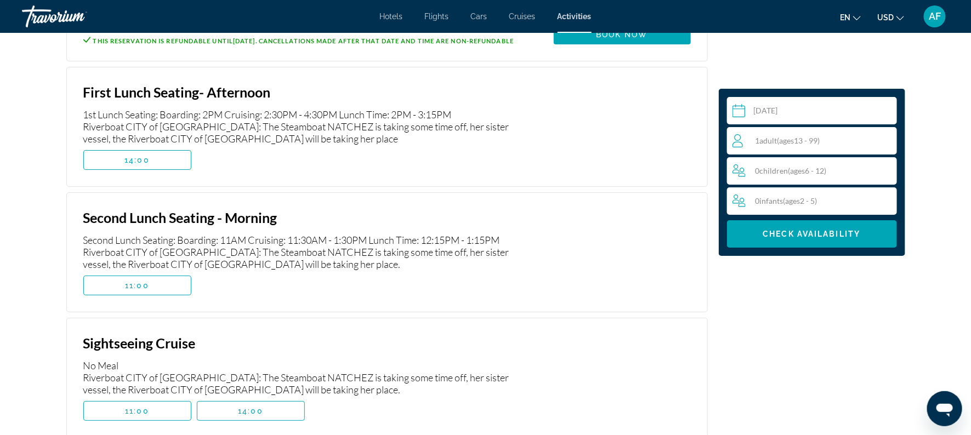
scroll to position [1836, 0]
click at [97, 165] on span "Main content" at bounding box center [137, 161] width 107 height 26
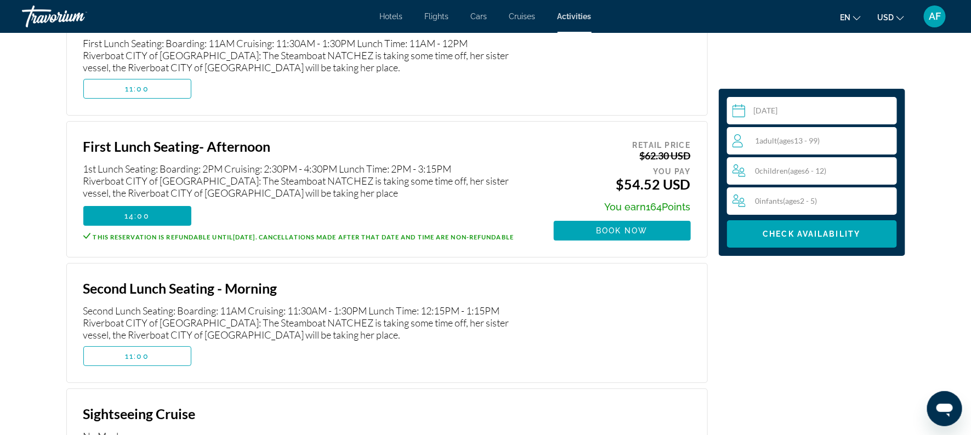
scroll to position [1762, 0]
